Goal: Task Accomplishment & Management: Manage account settings

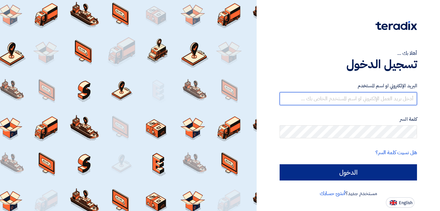
type input "[EMAIL_ADDRESS][DOMAIN_NAME]"
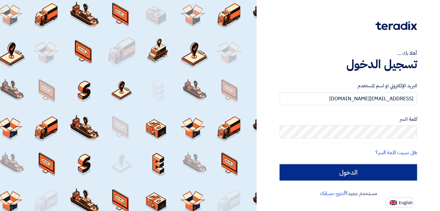
click at [357, 168] on input "الدخول" at bounding box center [348, 172] width 137 height 16
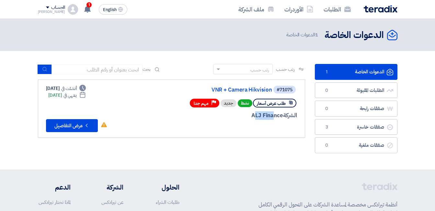
drag, startPoint x: 250, startPoint y: 116, endPoint x: 270, endPoint y: 116, distance: 19.4
click at [270, 116] on div "الشركة ALJ Finance" at bounding box center [219, 115] width 156 height 8
click at [79, 124] on button "Check details عرض التفاصيل" at bounding box center [72, 125] width 52 height 13
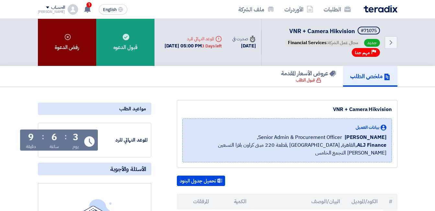
click at [75, 47] on div "رفض الدعوة" at bounding box center [67, 42] width 58 height 47
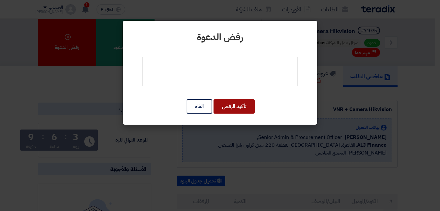
click at [234, 106] on button "تأكيد الرفض" at bounding box center [233, 106] width 41 height 14
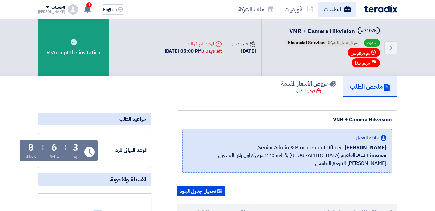
click at [335, 11] on link "الطلبات" at bounding box center [337, 9] width 38 height 15
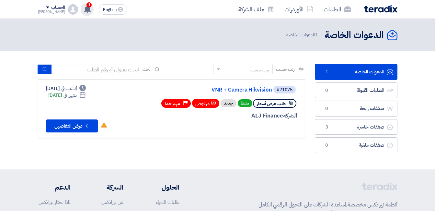
click at [86, 7] on span "1" at bounding box center [88, 4] width 5 height 5
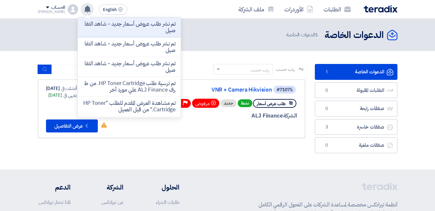
click at [229, 36] on div "الدعوات الخاصة الدعوات الخاصة 1 الدعوات الخاصة" at bounding box center [218, 35] width 360 height 13
